Goal: Transaction & Acquisition: Purchase product/service

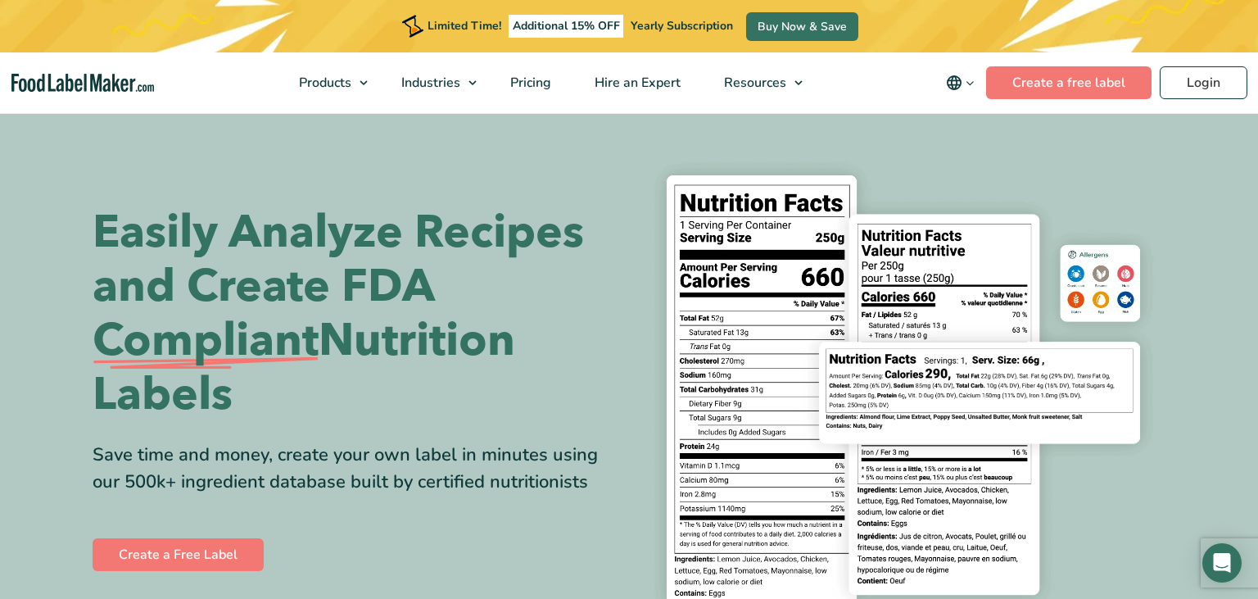
scroll to position [173, 0]
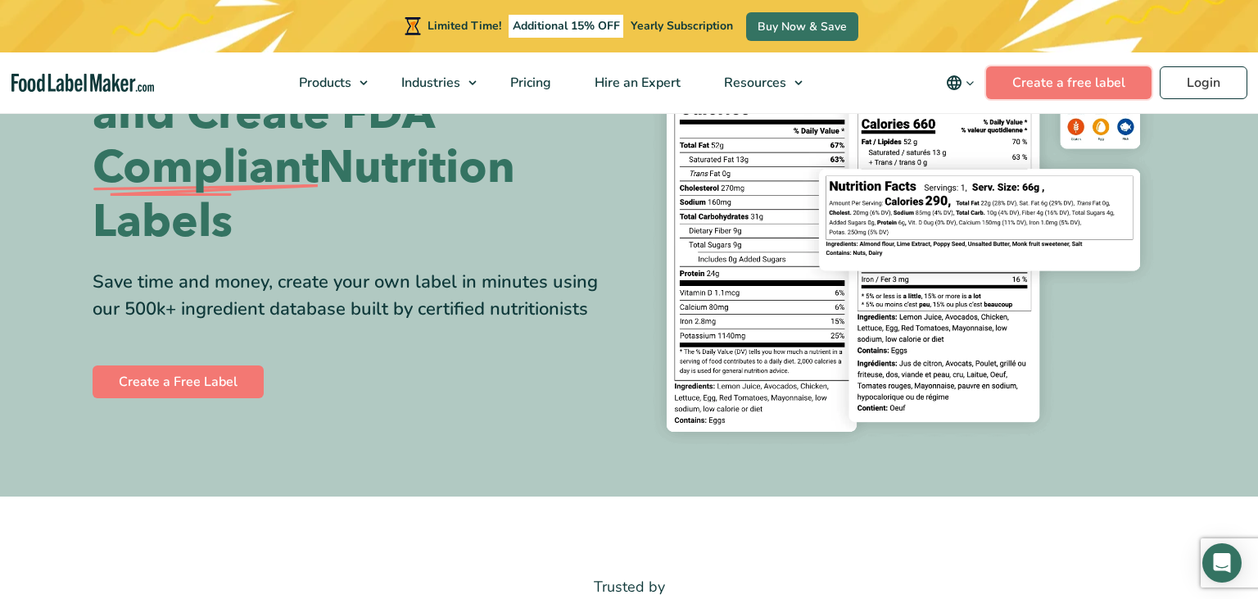
click at [1028, 90] on link "Create a free label" at bounding box center [1068, 82] width 165 height 33
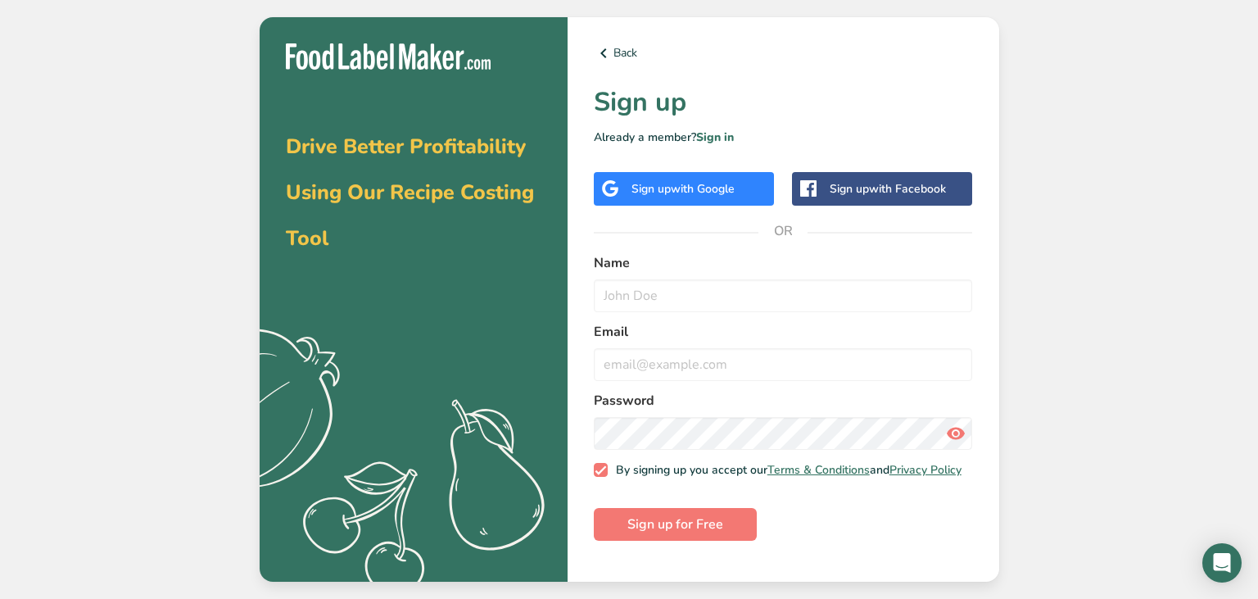
click at [690, 192] on span "with Google" at bounding box center [703, 189] width 64 height 16
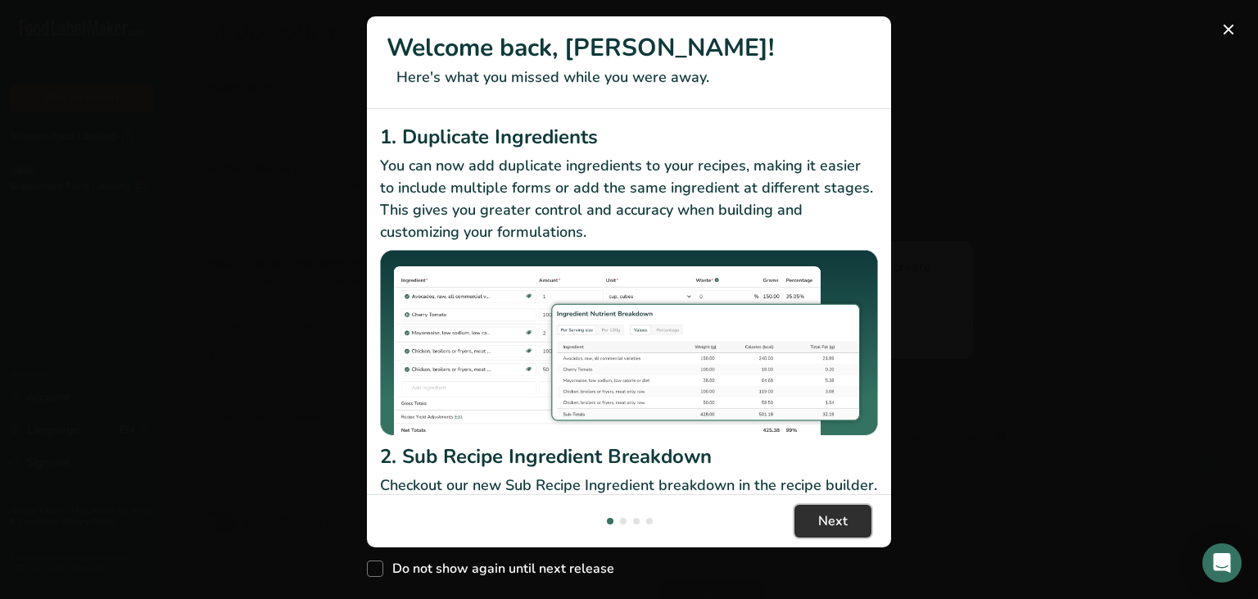
click at [810, 524] on button "Next" at bounding box center [833, 521] width 77 height 33
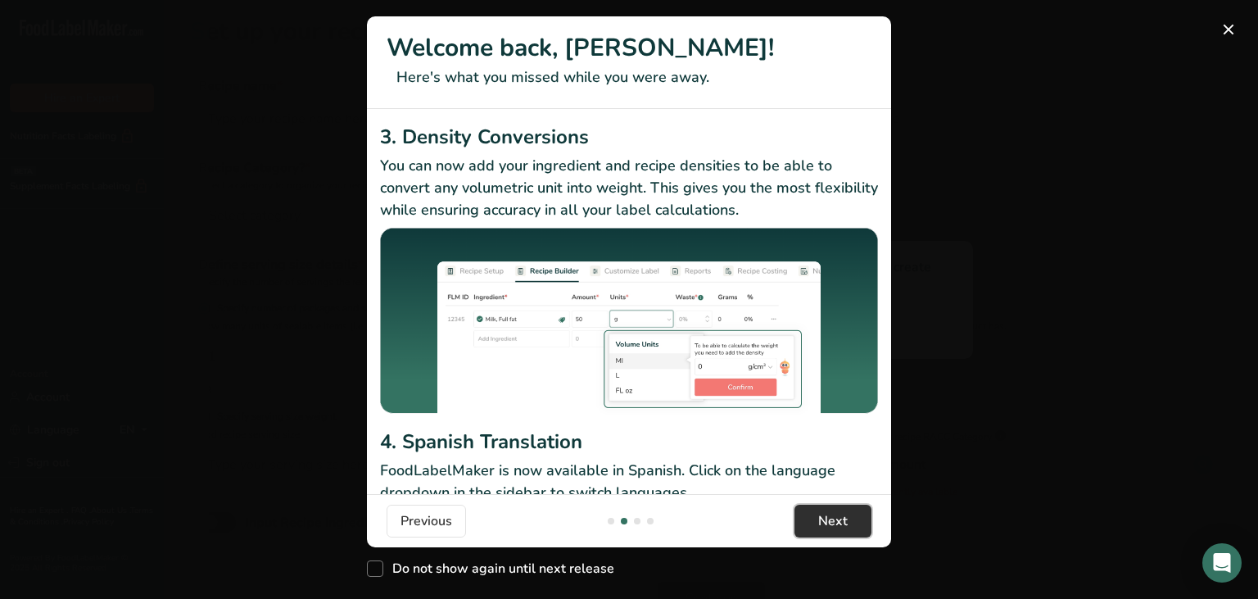
click at [810, 524] on button "Next" at bounding box center [833, 521] width 77 height 33
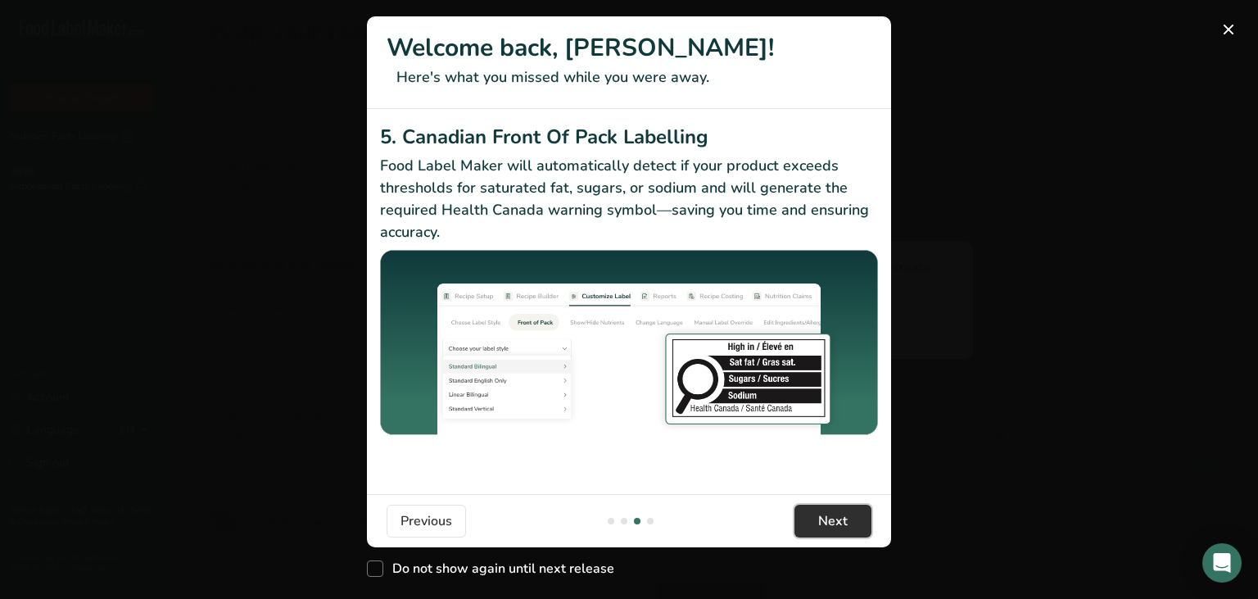
click at [810, 524] on button "Next" at bounding box center [833, 521] width 77 height 33
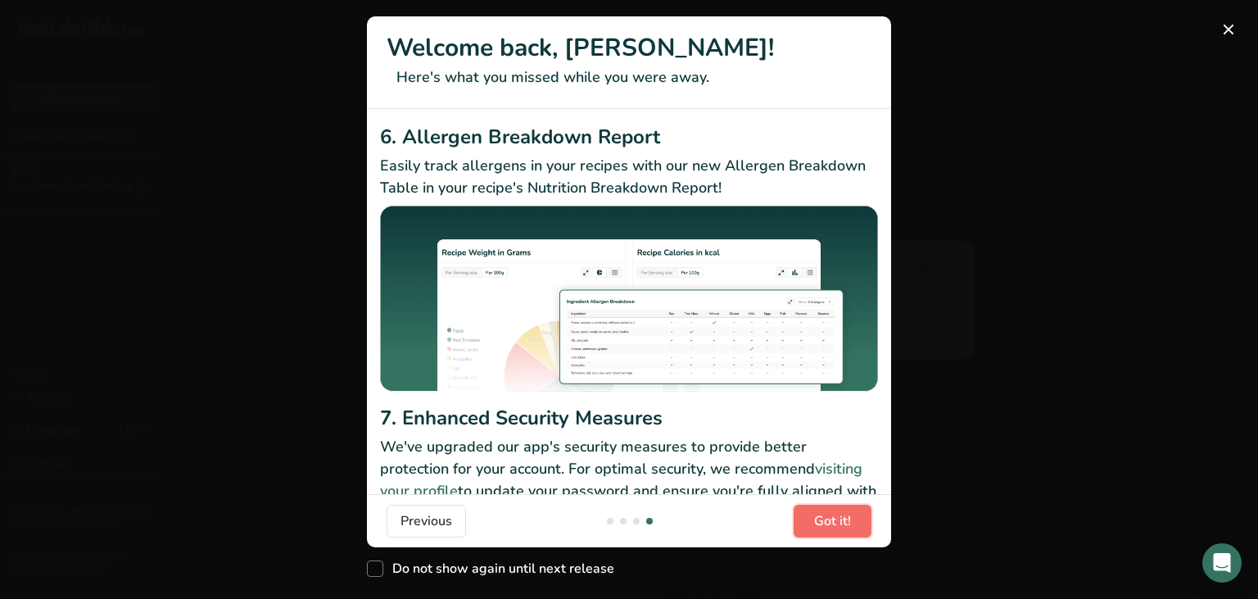
click at [810, 524] on button "Got it!" at bounding box center [833, 521] width 78 height 33
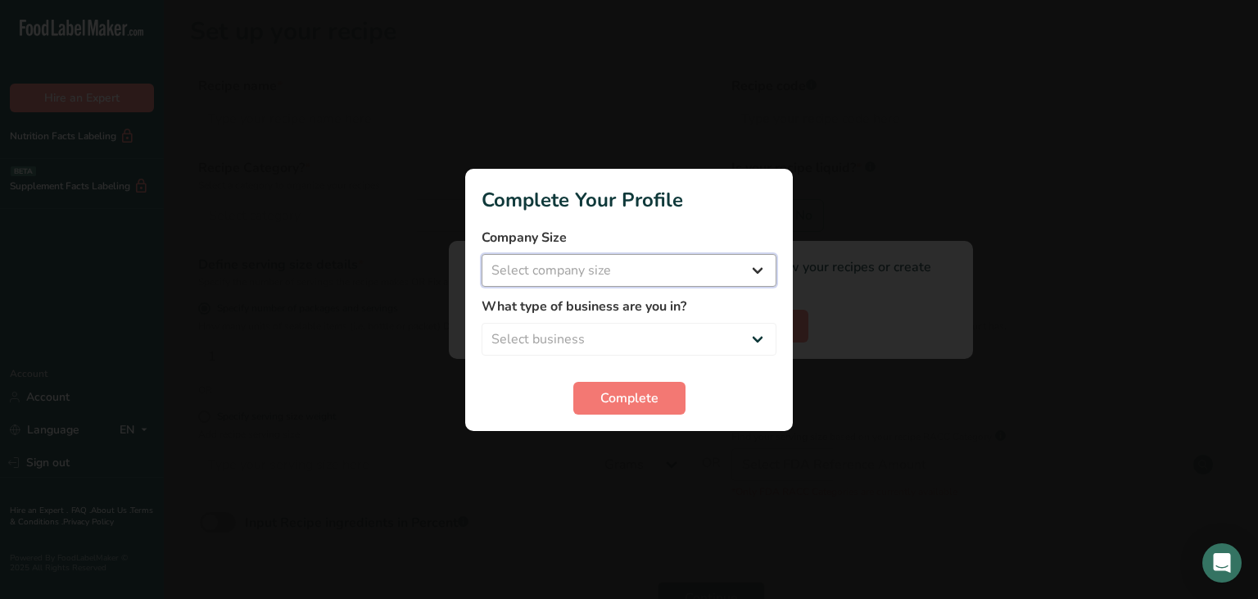
click at [482, 254] on select "Select company size Fewer than 10 Employees 10 to 50 Employees 51 to 500 Employ…" at bounding box center [629, 270] width 295 height 33
select select "1"
click option "Fewer than 10 Employees" at bounding box center [0, 0] width 0 height 0
click at [482, 323] on select "Select business Packaged Food Manufacturer Restaurant & Cafe Bakery Meal Plans …" at bounding box center [629, 339] width 295 height 33
select select "8"
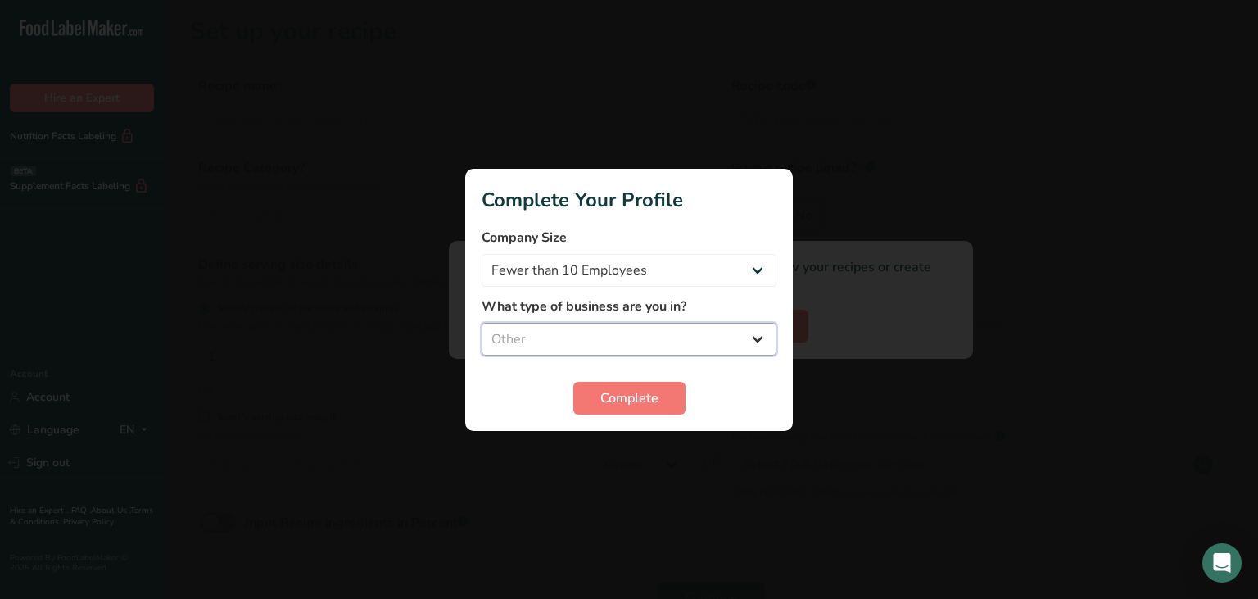
click option "Other" at bounding box center [0, 0] width 0 height 0
click at [632, 396] on span "Complete" at bounding box center [629, 398] width 58 height 20
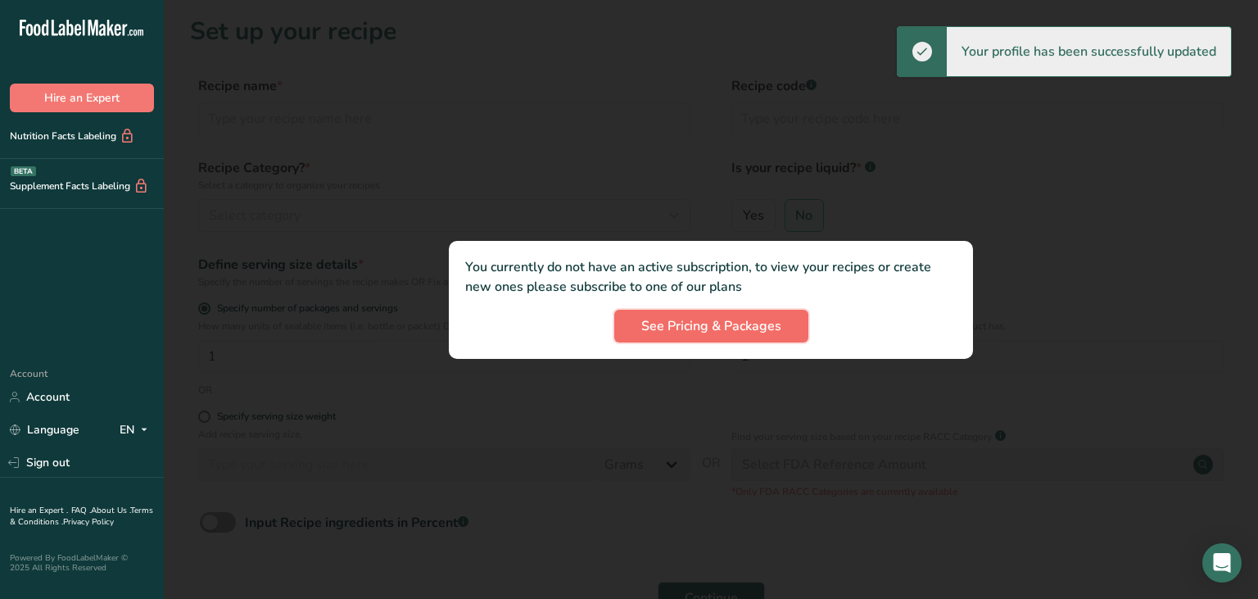
click at [751, 329] on span "See Pricing & Packages" at bounding box center [711, 326] width 140 height 20
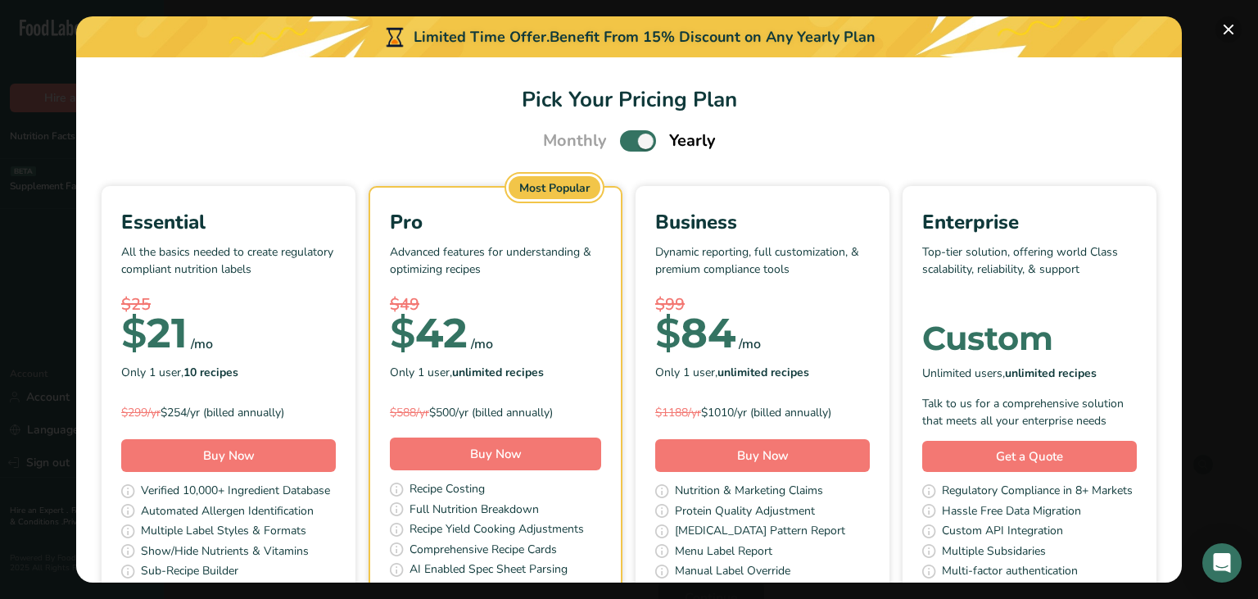
click at [1224, 31] on button "Pick Your Pricing Plan Modal" at bounding box center [1229, 29] width 26 height 26
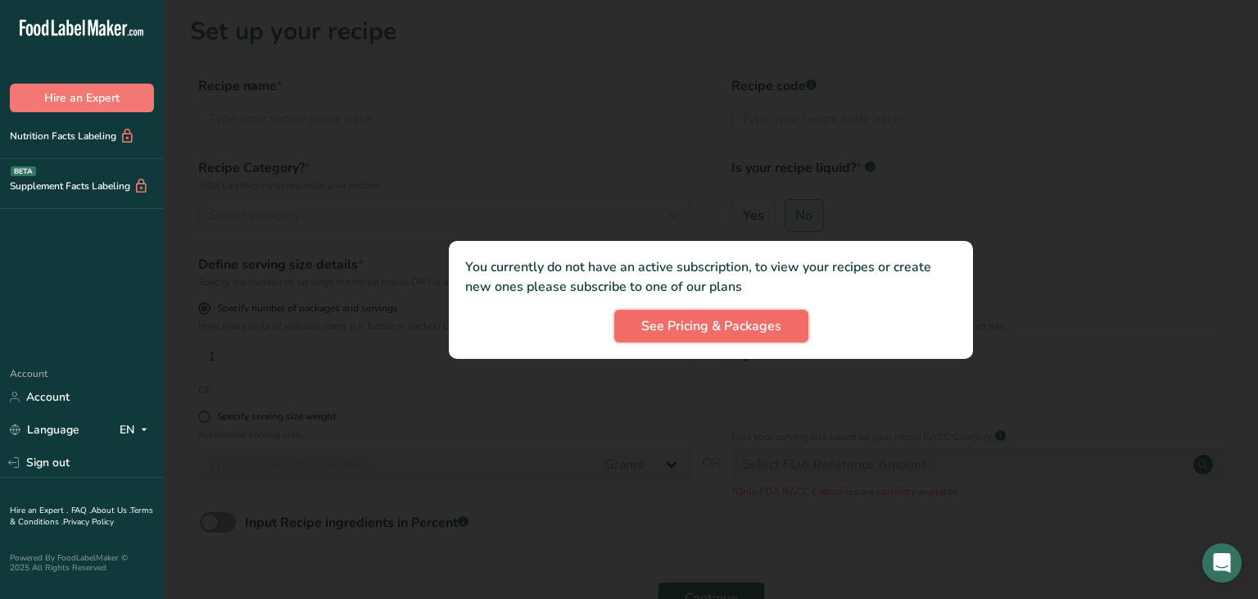
click at [698, 326] on span "See Pricing & Packages" at bounding box center [711, 326] width 140 height 20
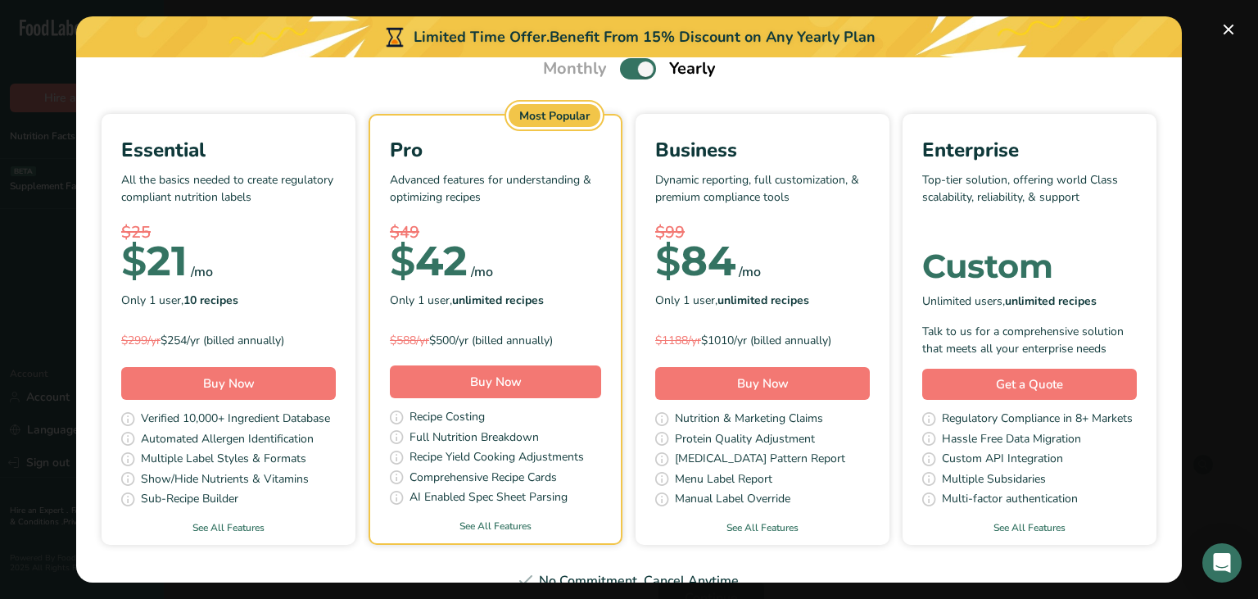
scroll to position [98, 0]
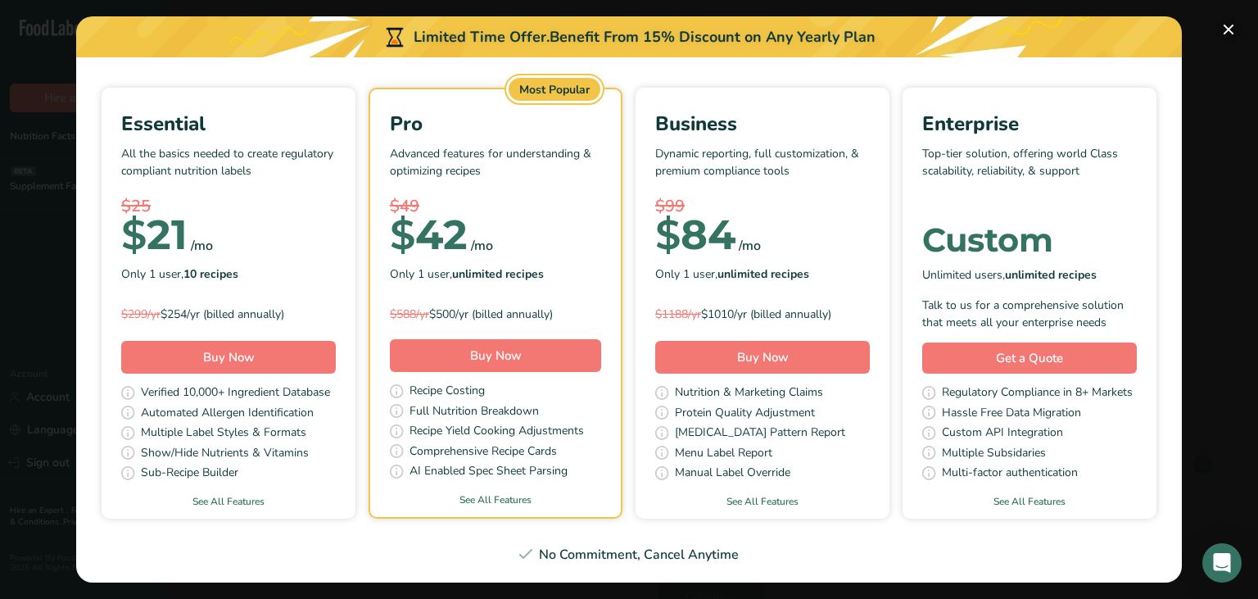
click at [1229, 30] on button "Pick Your Pricing Plan Modal" at bounding box center [1229, 29] width 26 height 26
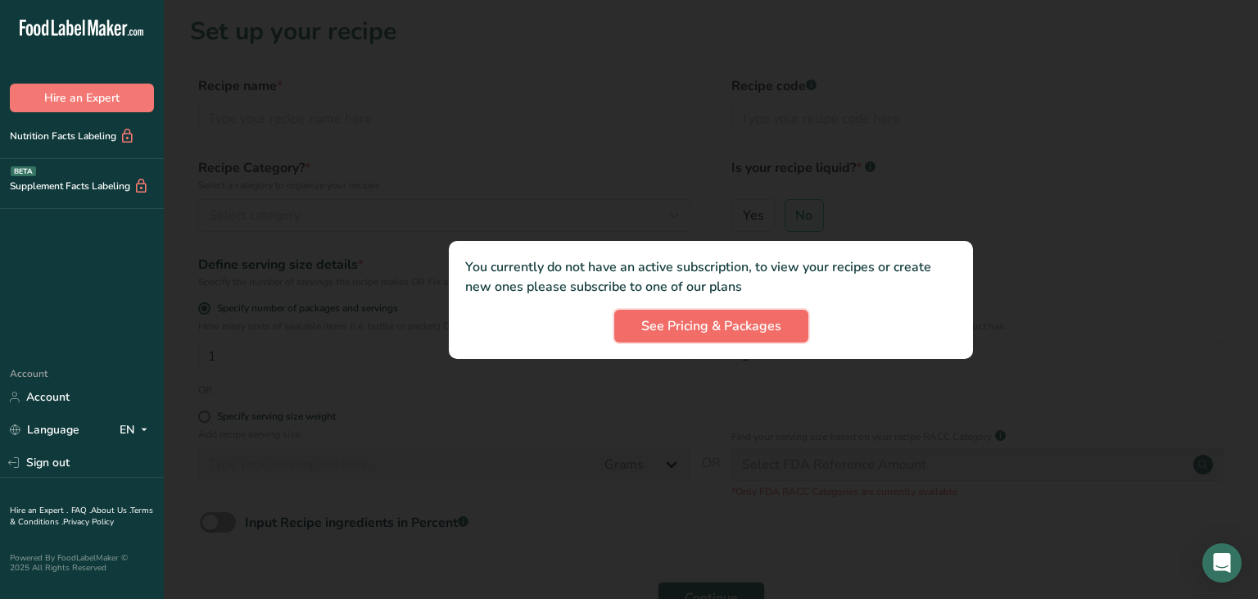
click at [686, 326] on span "See Pricing & Packages" at bounding box center [711, 326] width 140 height 20
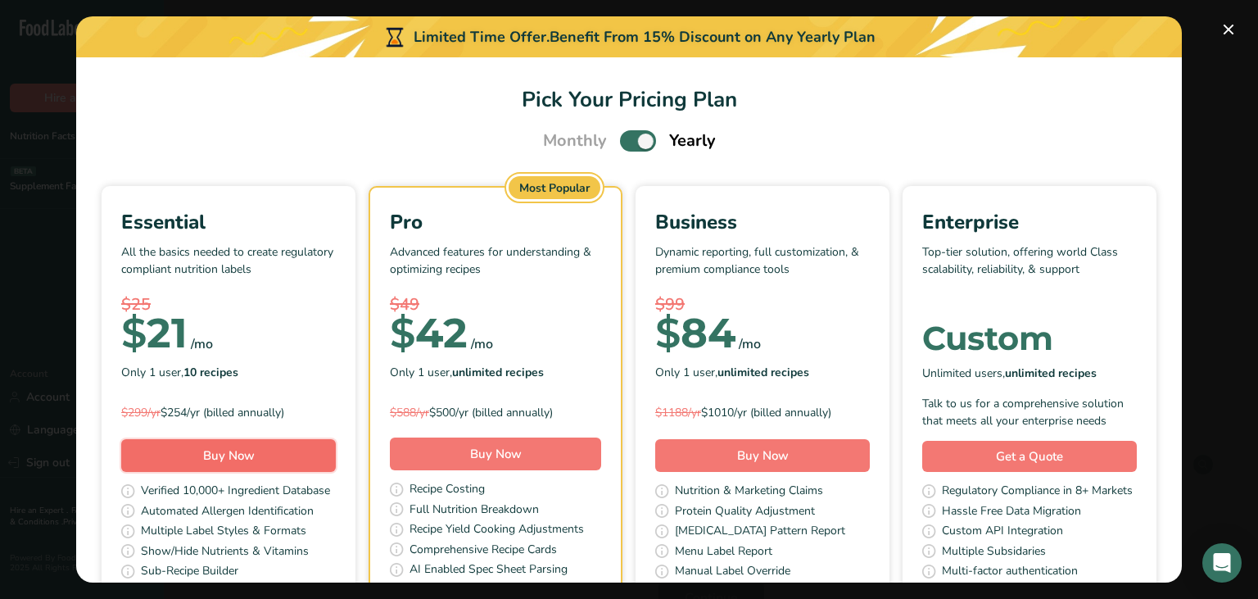
click at [229, 457] on span "Buy Now" at bounding box center [229, 455] width 52 height 16
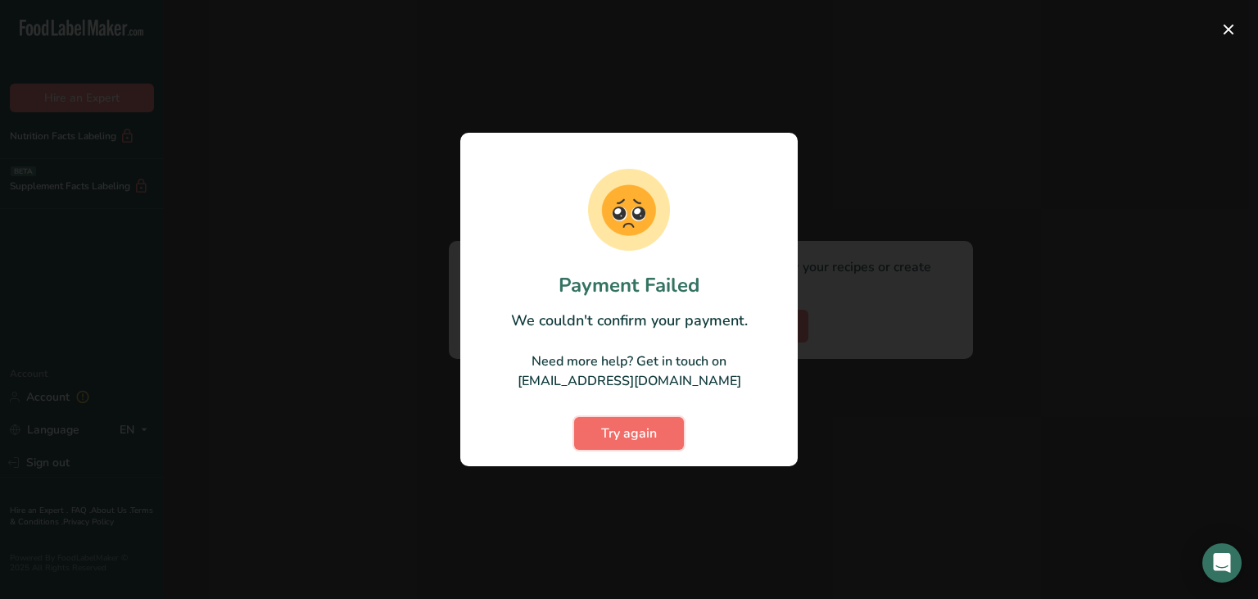
click at [602, 431] on span "Try again" at bounding box center [629, 433] width 56 height 20
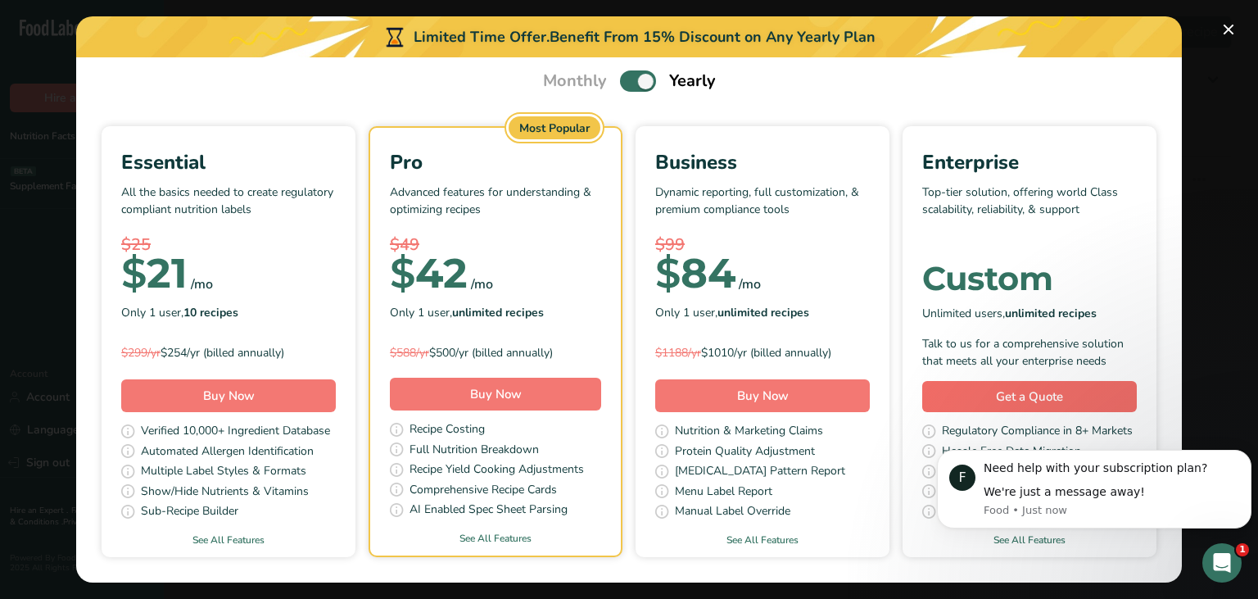
scroll to position [98, 0]
